Goal: Obtain resource: Download file/media

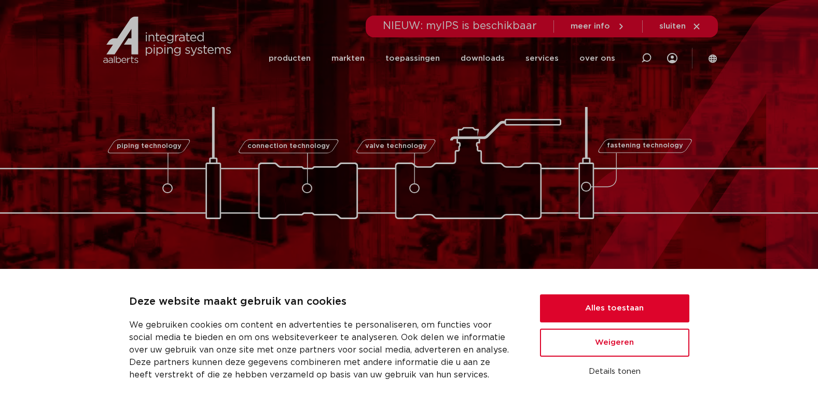
click at [730, 230] on div "piping technology connection technology valve technology fastening technology p…" at bounding box center [409, 145] width 818 height 291
drag, startPoint x: 498, startPoint y: 56, endPoint x: 475, endPoint y: 56, distance: 23.4
click at [475, 56] on link "downloads" at bounding box center [483, 58] width 44 height 40
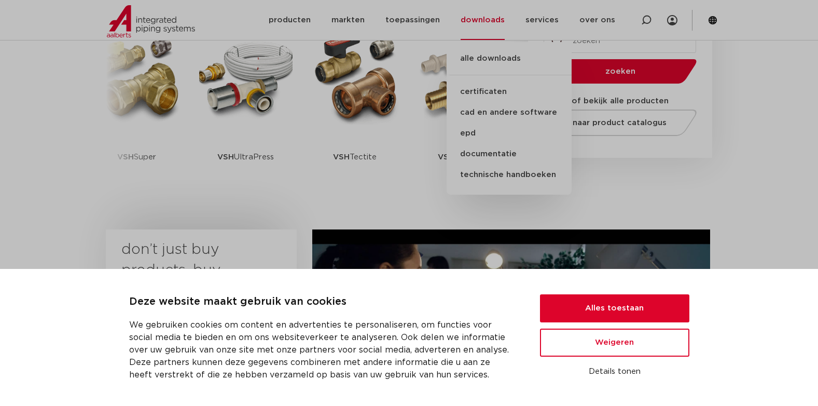
scroll to position [259, 0]
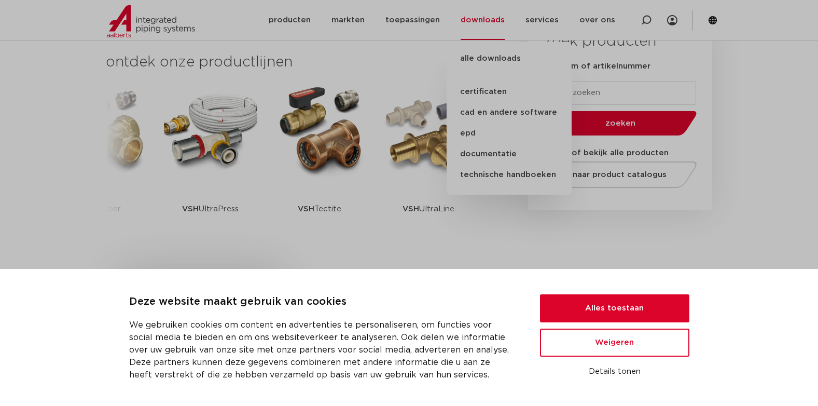
click at [728, 224] on section "ontdek onze productlijnen VSH SmartPress VSH XPress VSH SudoPress VSH PowerPres…" at bounding box center [409, 153] width 818 height 245
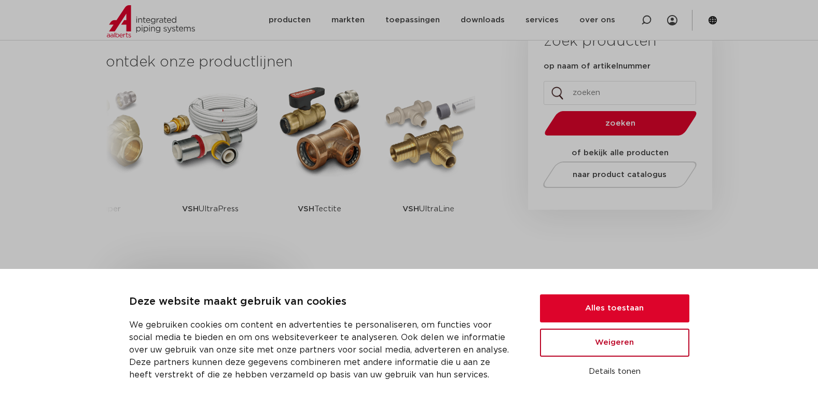
click at [626, 339] on button "Weigeren" at bounding box center [614, 342] width 149 height 28
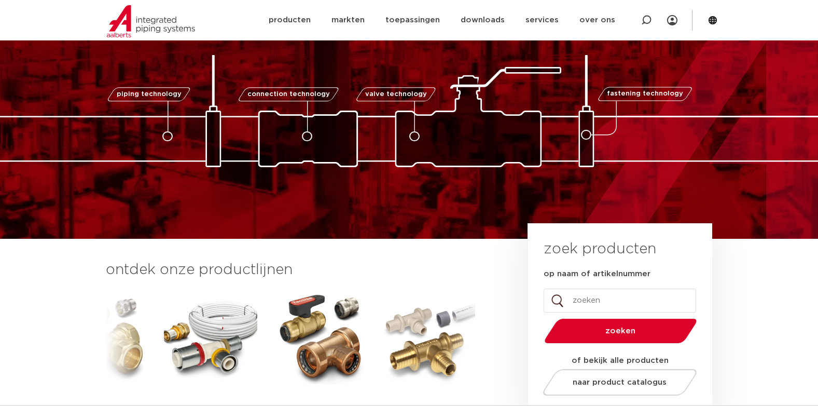
scroll to position [0, 0]
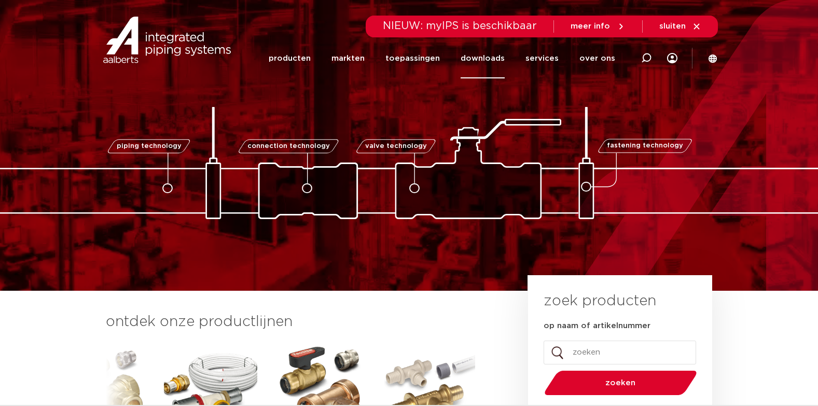
click at [487, 54] on link "downloads" at bounding box center [483, 58] width 44 height 40
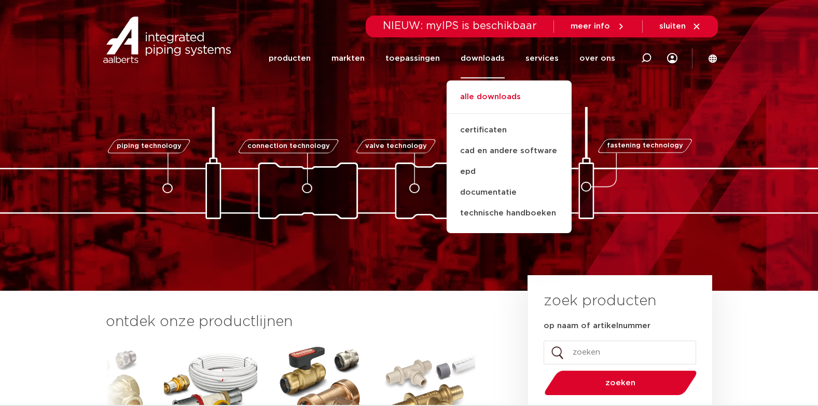
click at [495, 92] on link "alle downloads" at bounding box center [509, 102] width 125 height 23
